Goal: Contribute content: Contribute content

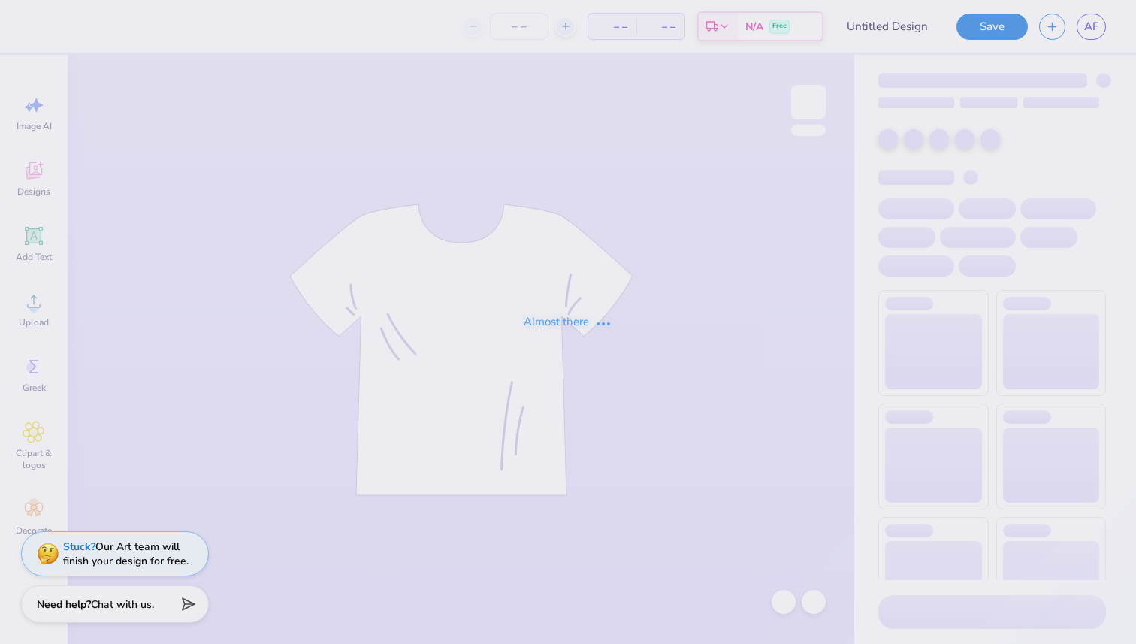
type input "waterski team hoodie"
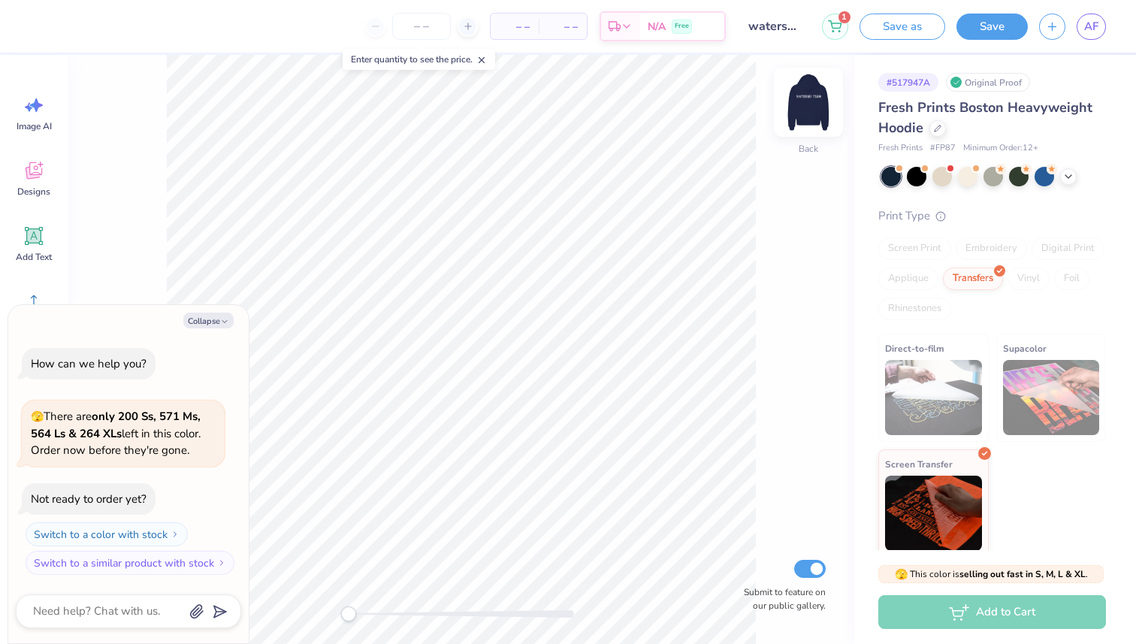
click at [801, 122] on div at bounding box center [808, 102] width 69 height 69
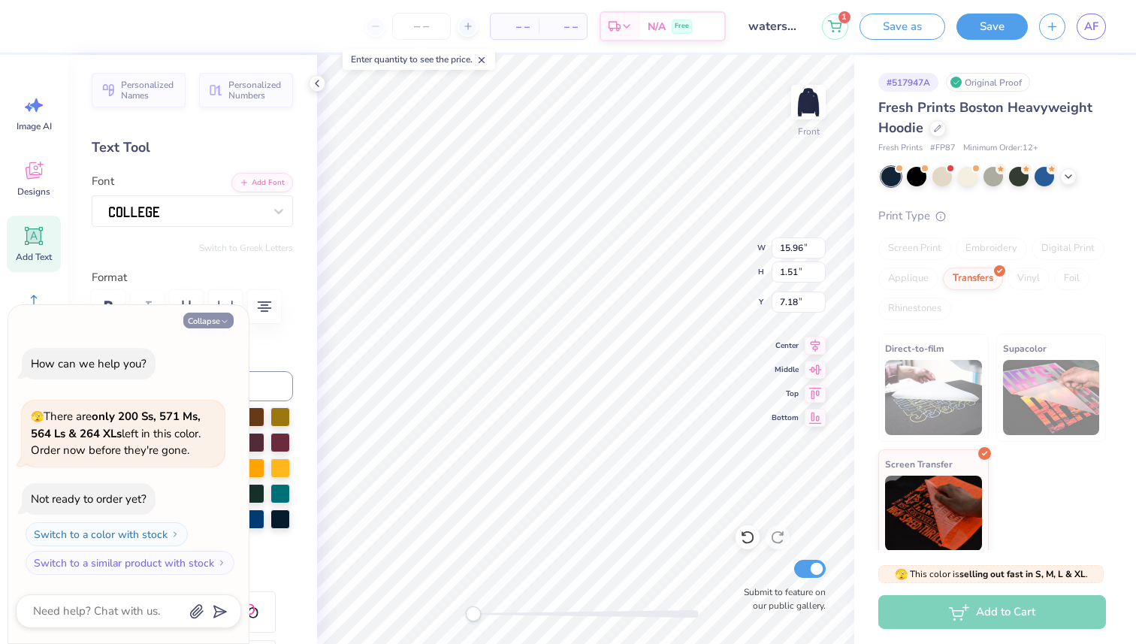
click at [213, 312] on button "Collapse" at bounding box center [208, 320] width 50 height 16
type textarea "x"
type input "7.19"
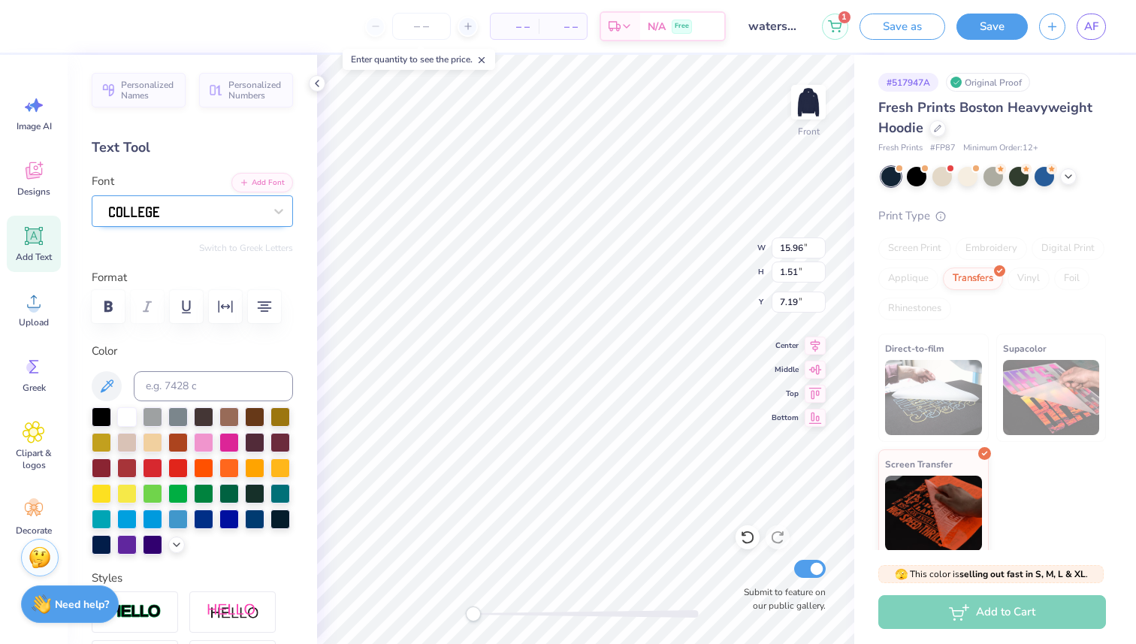
click at [189, 202] on div at bounding box center [186, 210] width 158 height 23
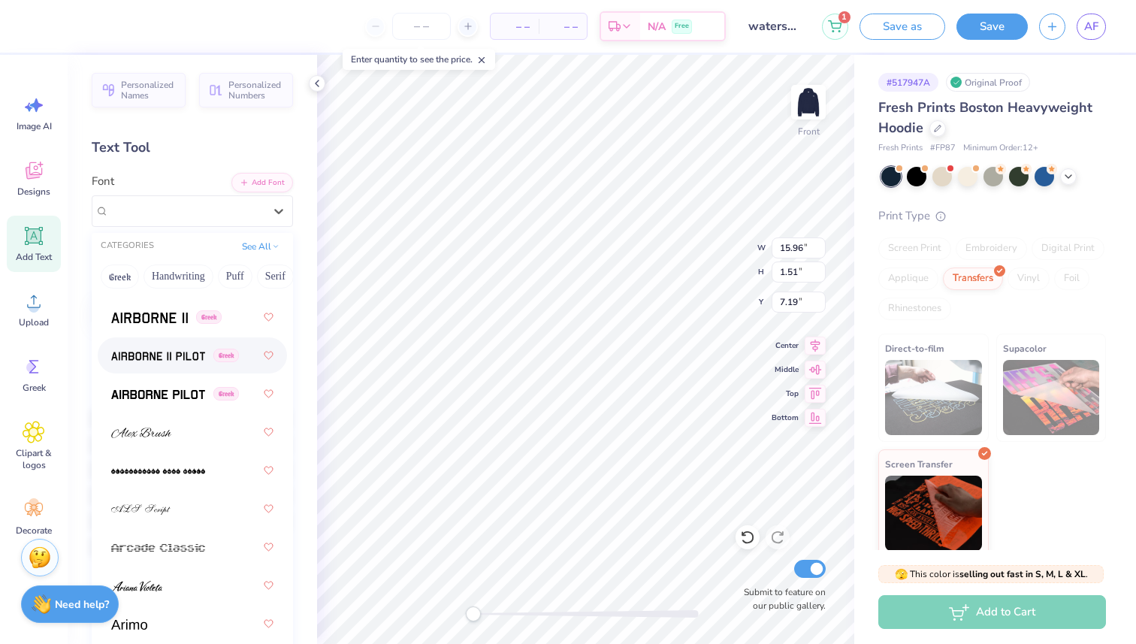
scroll to position [425, 0]
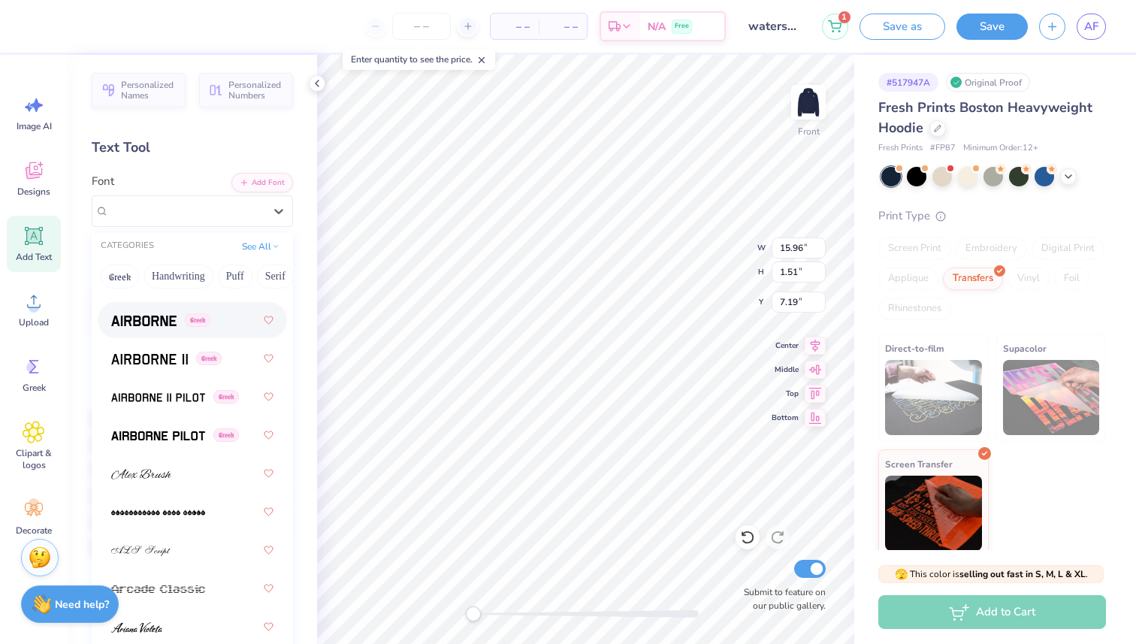
click at [155, 329] on div "Greek" at bounding box center [192, 319] width 162 height 27
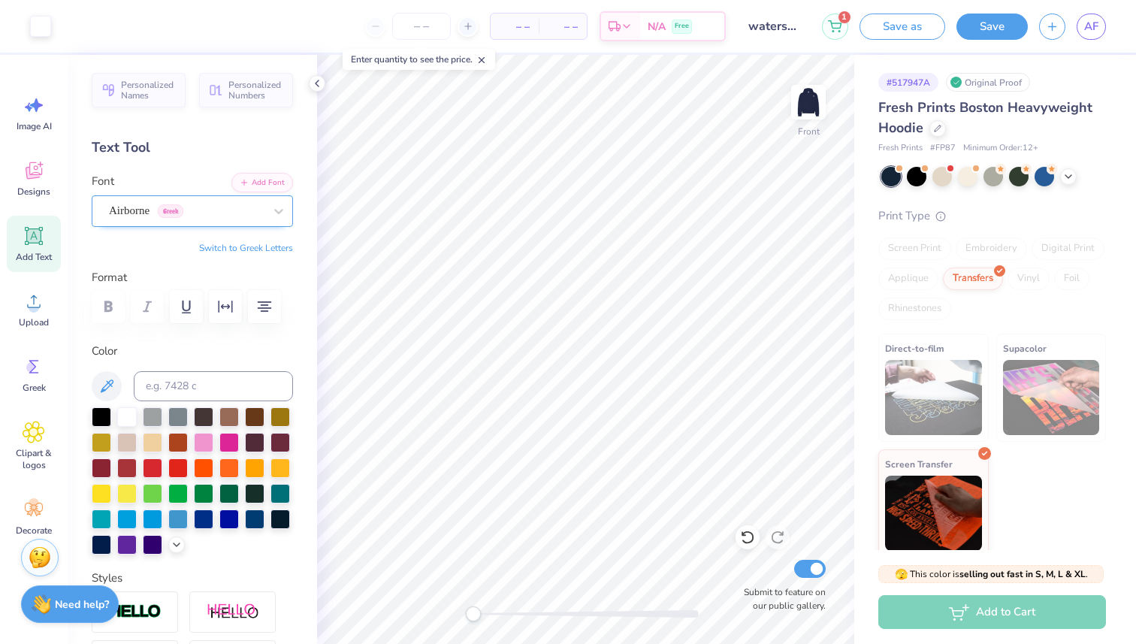
click at [264, 217] on div "Airborne Greek" at bounding box center [186, 210] width 158 height 23
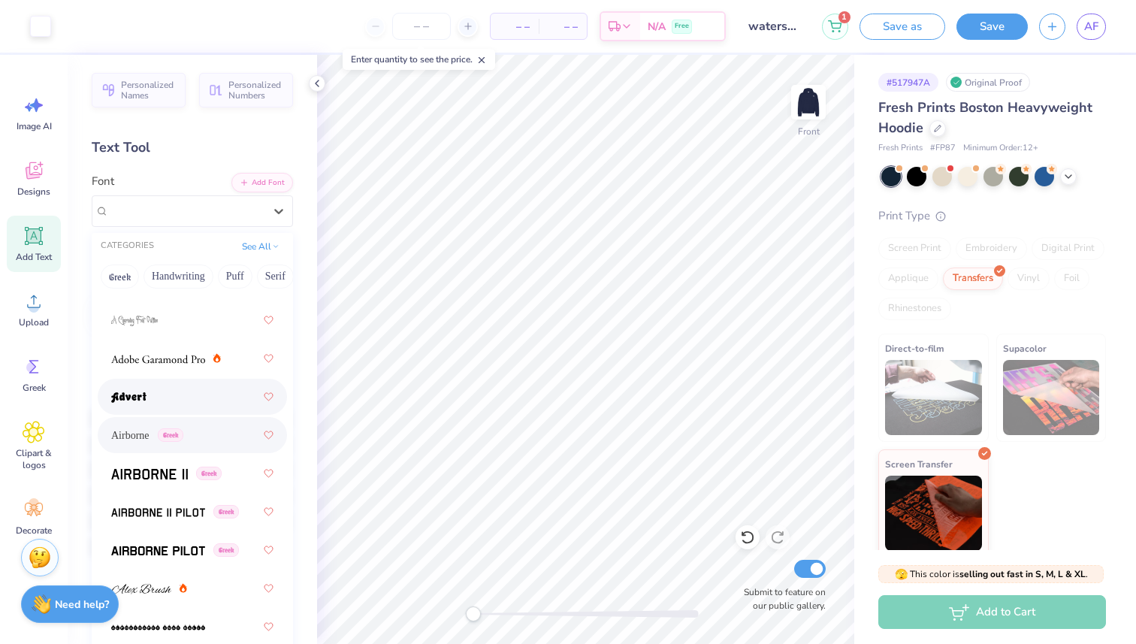
scroll to position [312, 0]
click at [172, 469] on img at bounding box center [149, 472] width 77 height 11
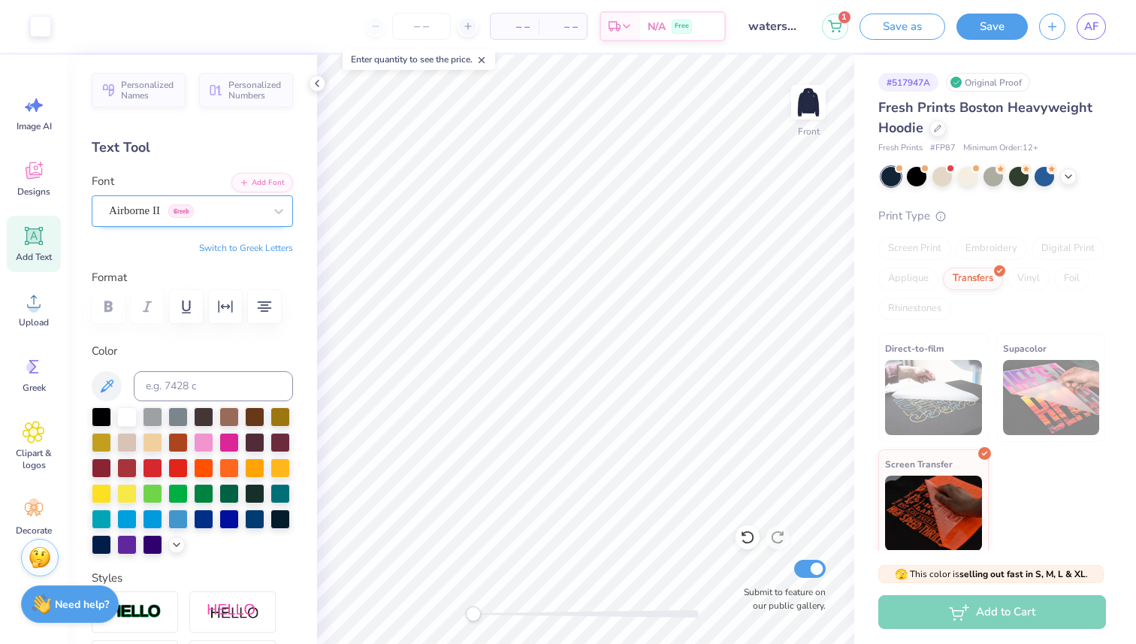
click at [219, 207] on div "Airborne II Greek" at bounding box center [186, 210] width 158 height 23
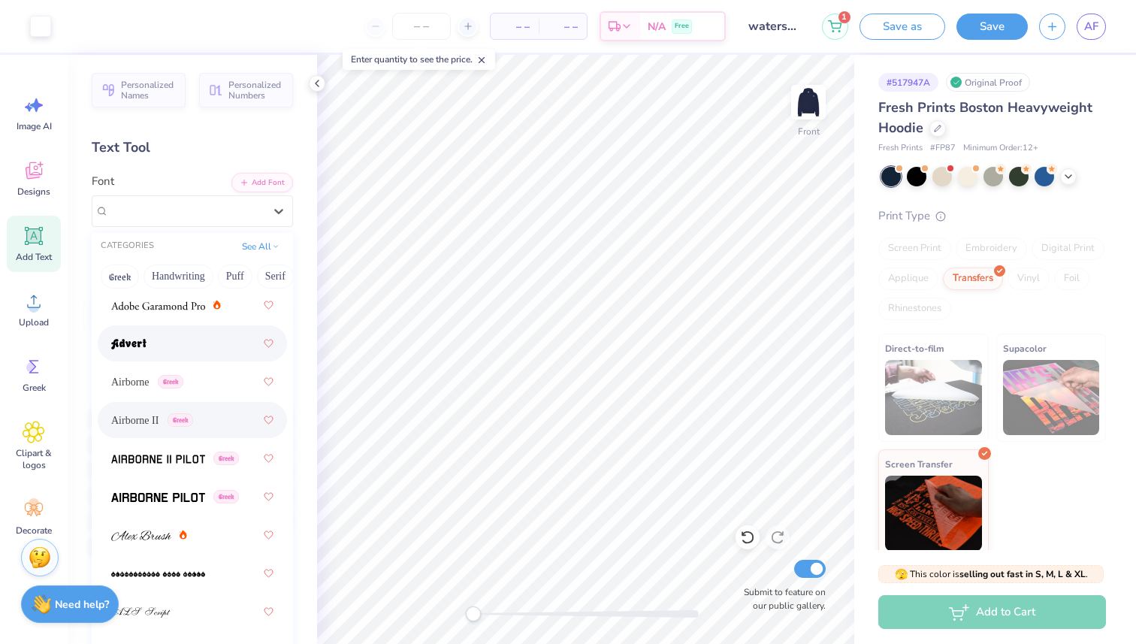
scroll to position [374, 0]
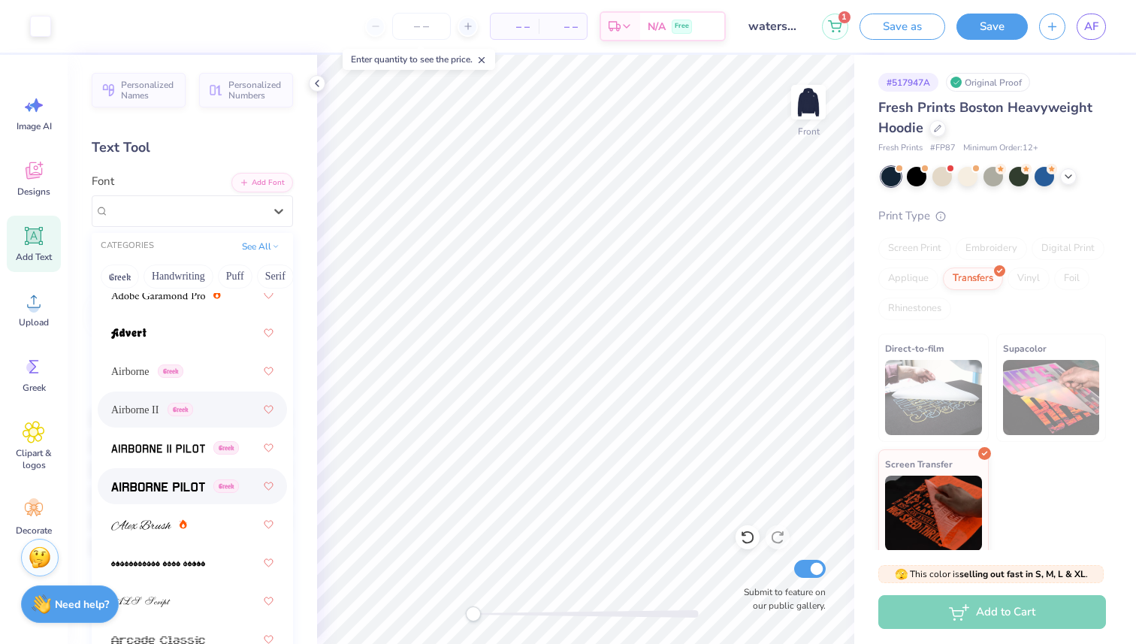
click at [162, 482] on img at bounding box center [158, 486] width 94 height 11
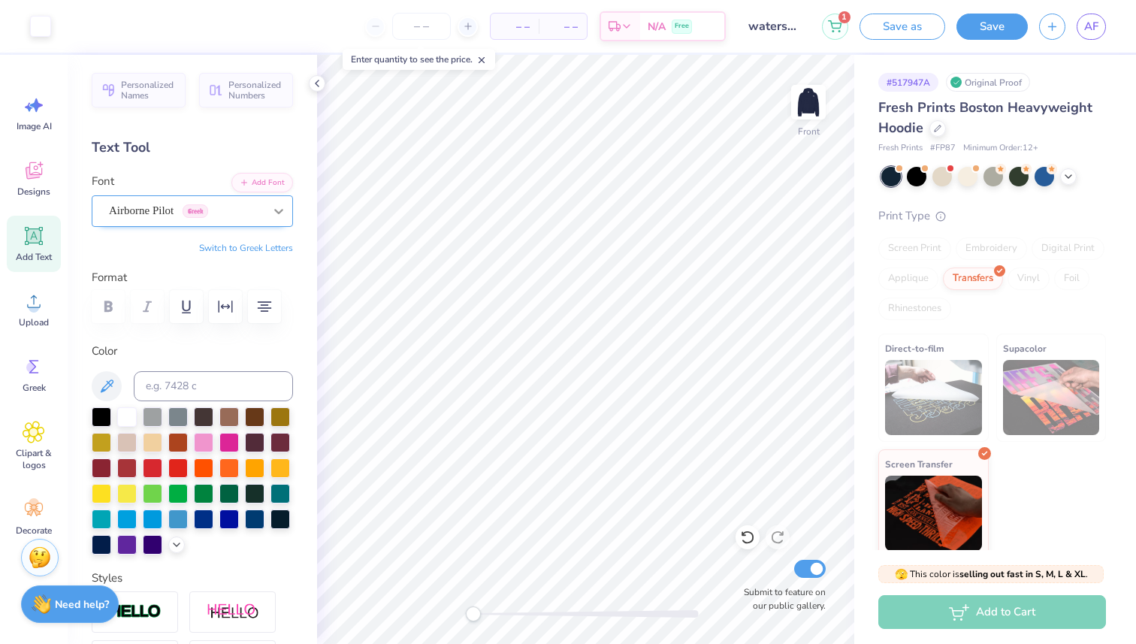
click at [270, 217] on div at bounding box center [278, 211] width 27 height 27
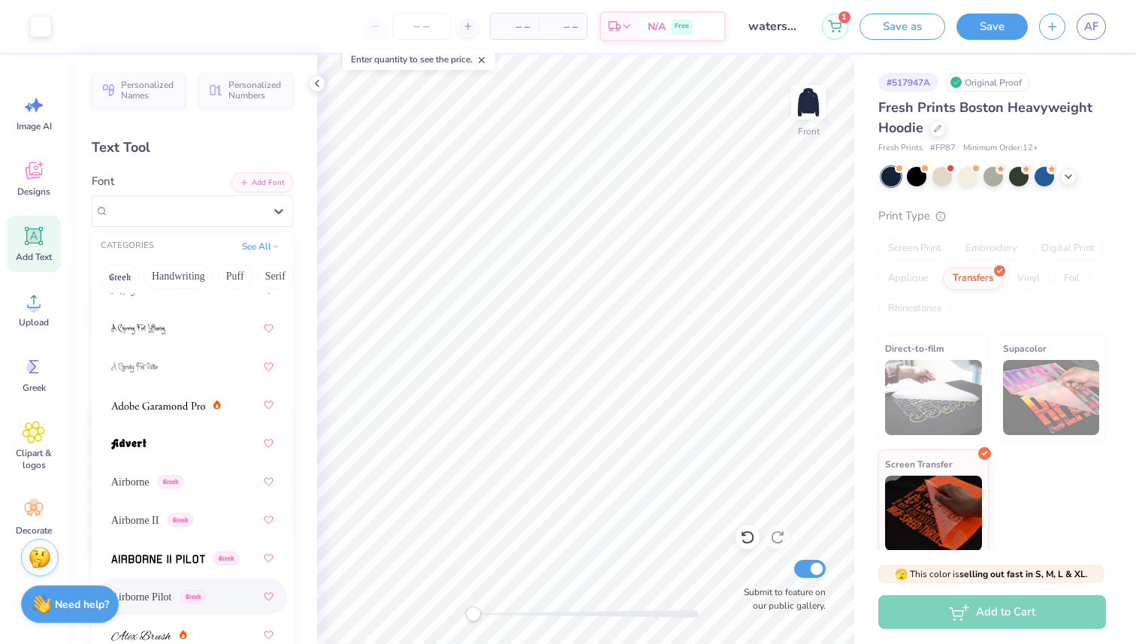
scroll to position [276, 0]
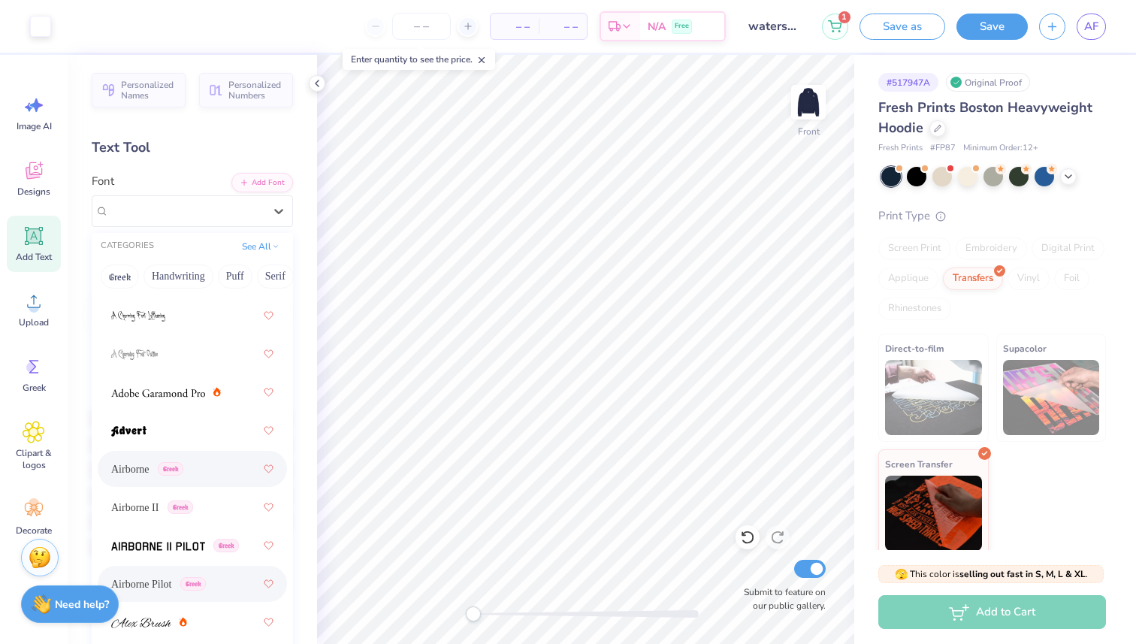
click at [183, 475] on span "Greek" at bounding box center [171, 469] width 26 height 14
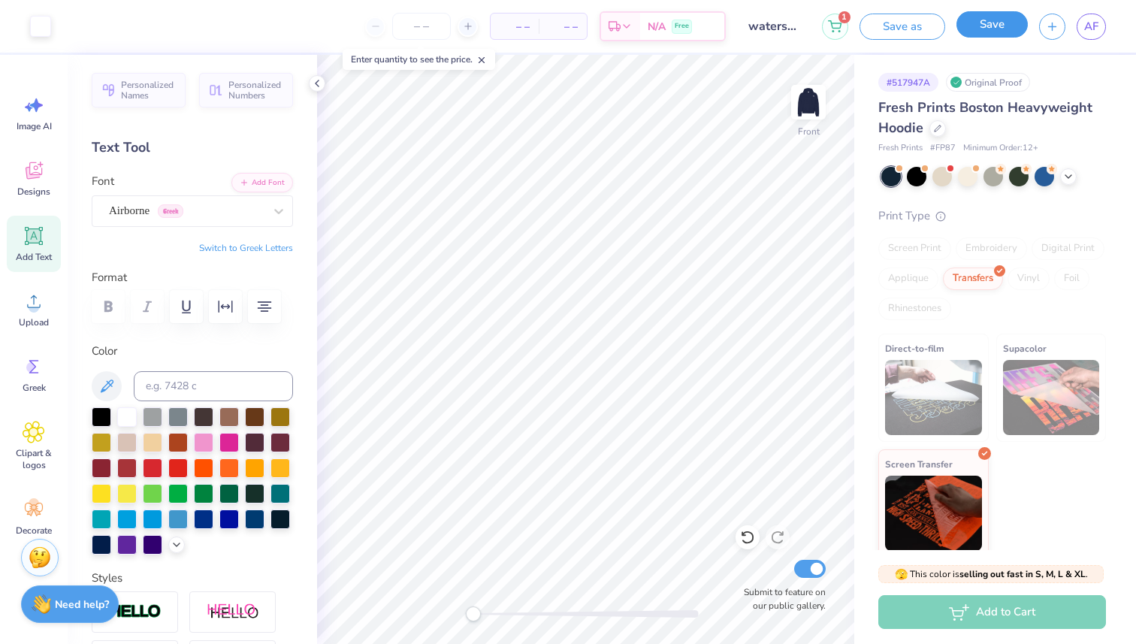
click at [1006, 18] on button "Save" at bounding box center [991, 24] width 71 height 26
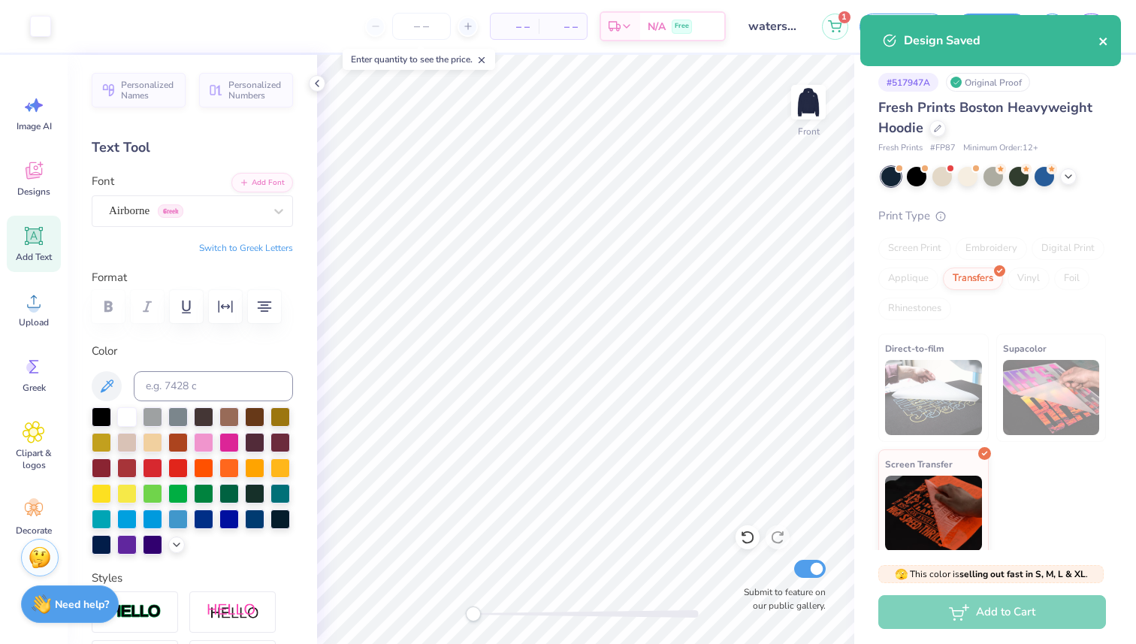
click at [1103, 43] on icon "close" at bounding box center [1103, 42] width 8 height 8
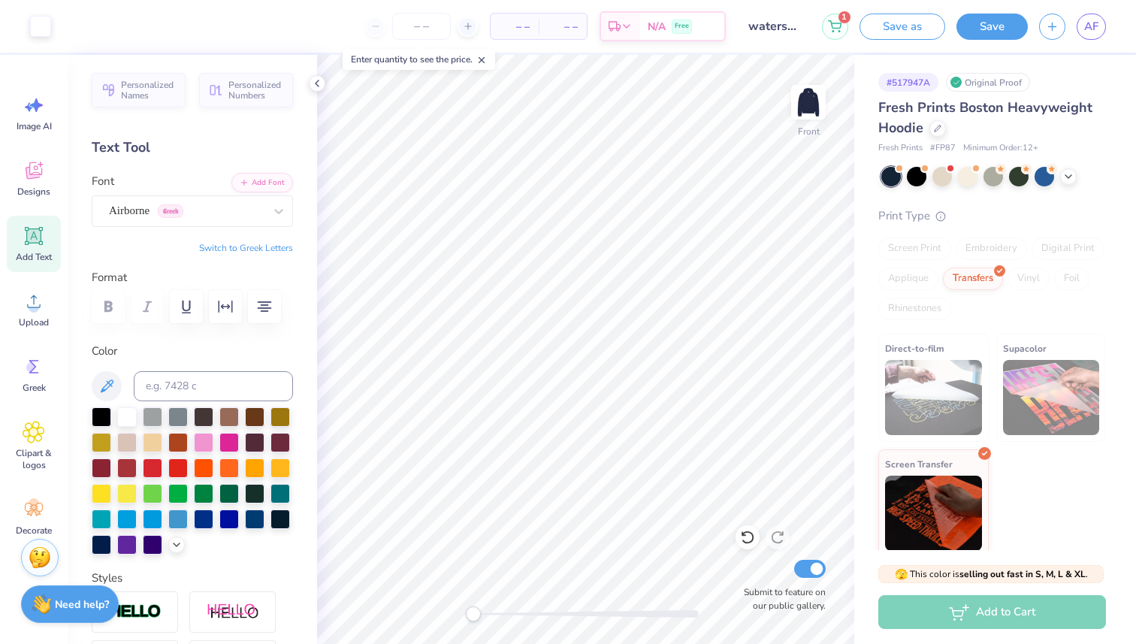
click at [1097, 33] on div "Design Saved" at bounding box center [990, 46] width 267 height 68
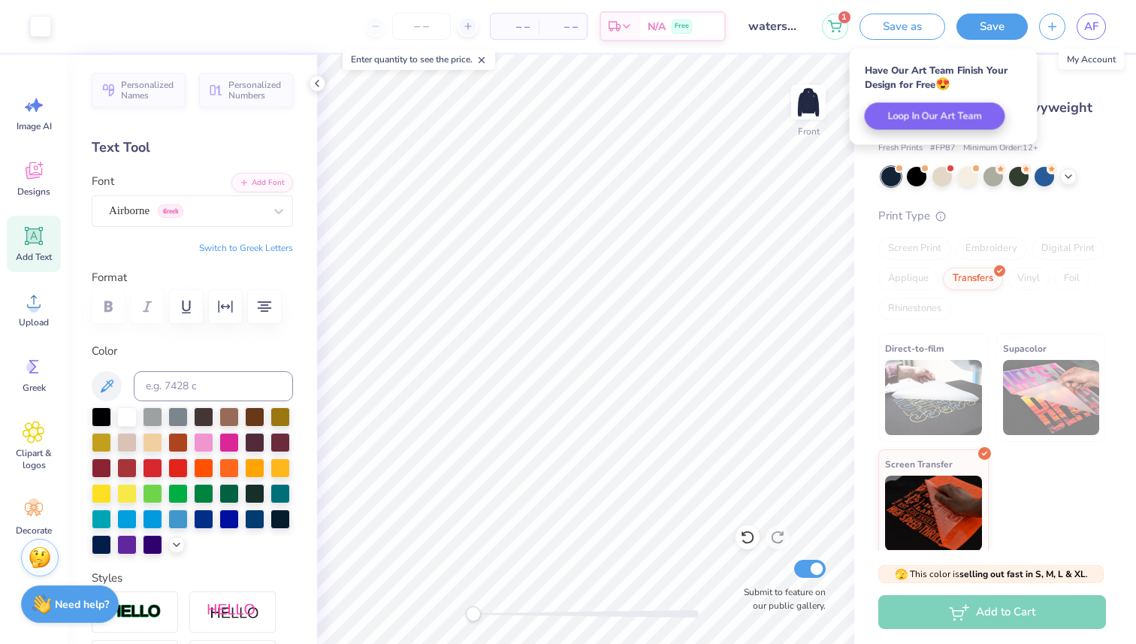
click at [1097, 33] on span "AF" at bounding box center [1091, 26] width 14 height 17
